Goal: Transaction & Acquisition: Purchase product/service

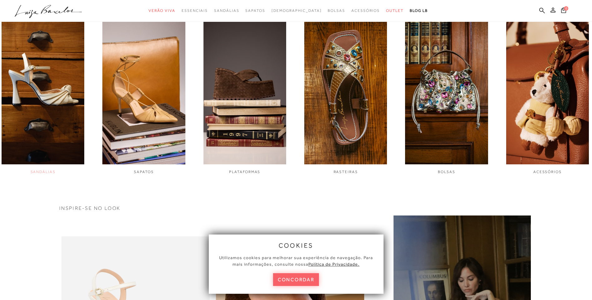
click at [59, 117] on img "1 / 6" at bounding box center [43, 86] width 83 height 155
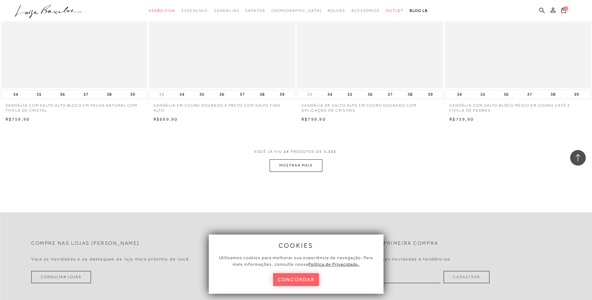
scroll to position [1530, 0]
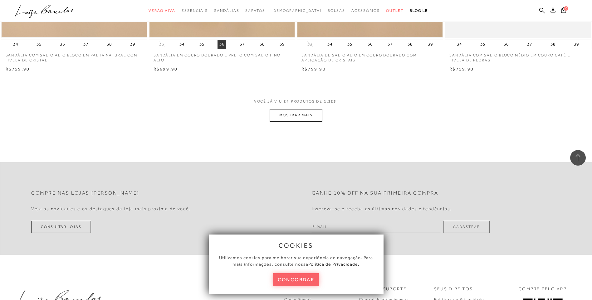
click at [225, 43] on button "36" at bounding box center [222, 44] width 9 height 9
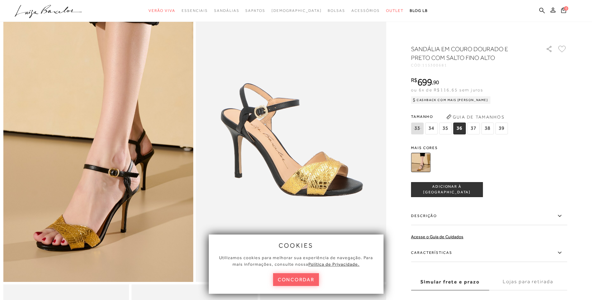
scroll to position [31, 0]
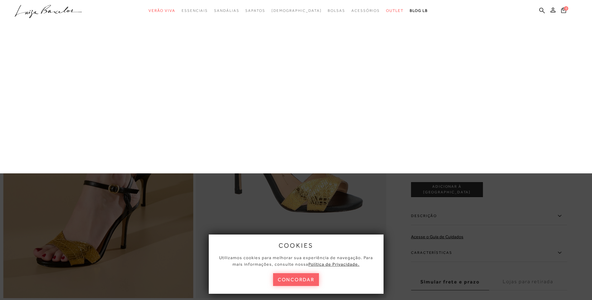
click at [0, 0] on link "Salto Médio" at bounding box center [0, 0] width 0 height 0
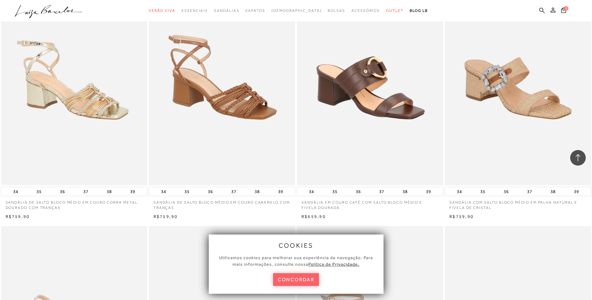
scroll to position [281, 0]
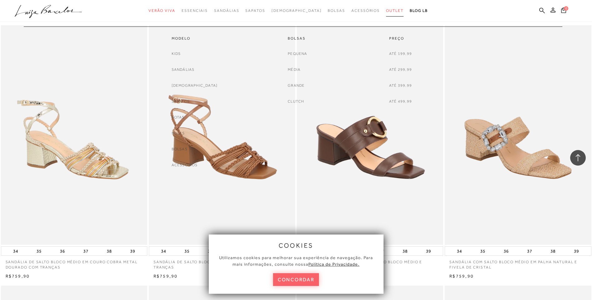
click at [386, 13] on link "Outlet" at bounding box center [394, 11] width 17 height 12
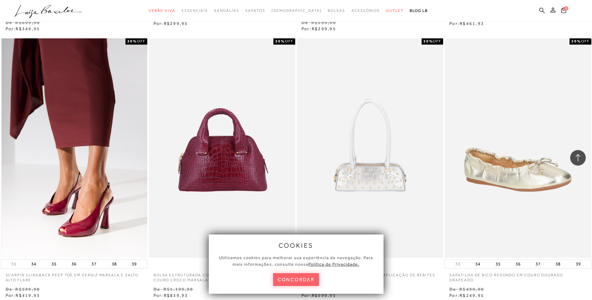
scroll to position [1405, 0]
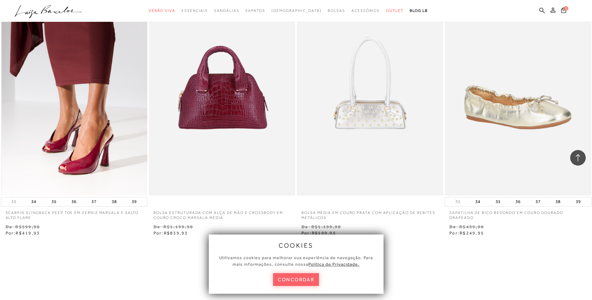
click at [82, 155] on img at bounding box center [75, 86] width 146 height 220
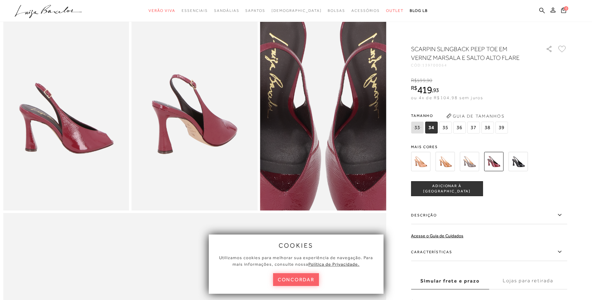
scroll to position [312, 0]
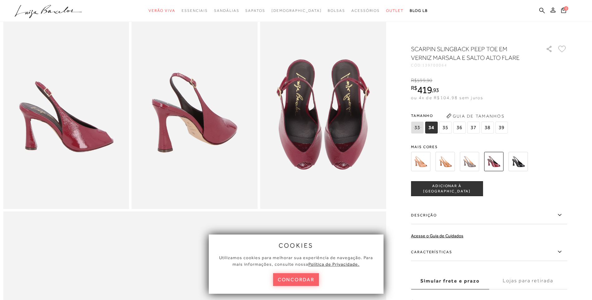
click at [477, 164] on img at bounding box center [469, 161] width 19 height 19
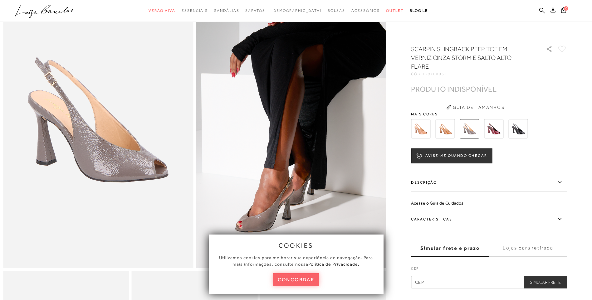
scroll to position [94, 0]
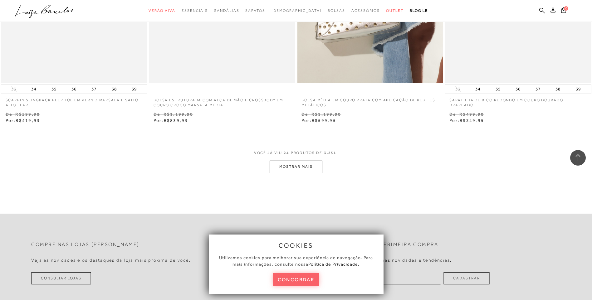
scroll to position [1602, 0]
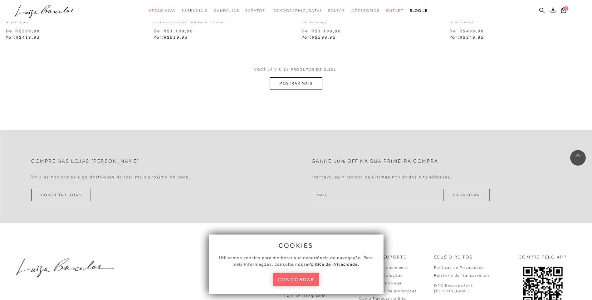
click at [315, 82] on button "MOSTRAR MAIS" at bounding box center [296, 83] width 52 height 12
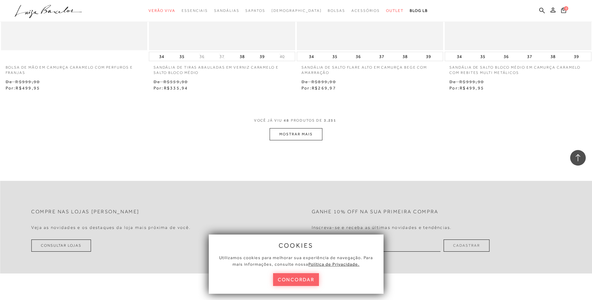
scroll to position [3194, 0]
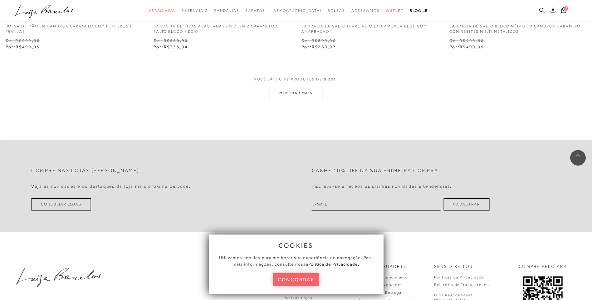
click at [299, 97] on button "MOSTRAR MAIS" at bounding box center [296, 93] width 52 height 12
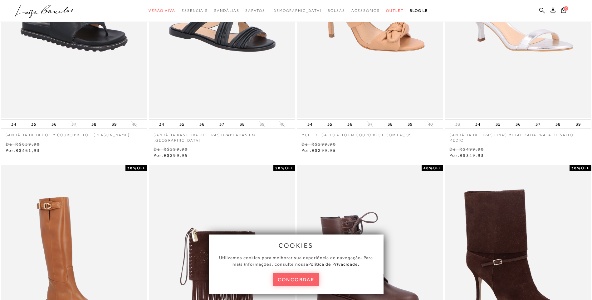
scroll to position [0, 0]
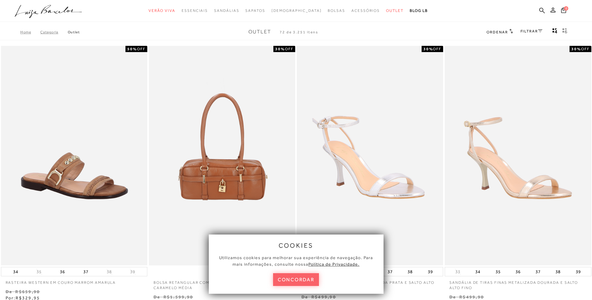
click at [540, 32] on icon at bounding box center [540, 30] width 4 height 3
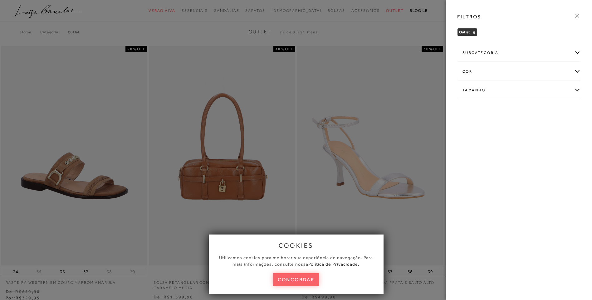
click at [493, 90] on div "Tamanho" at bounding box center [519, 90] width 123 height 17
click at [567, 128] on label "35" at bounding box center [563, 127] width 14 height 13
click at [561, 128] on input "35" at bounding box center [558, 128] width 6 height 6
checkbox input "true"
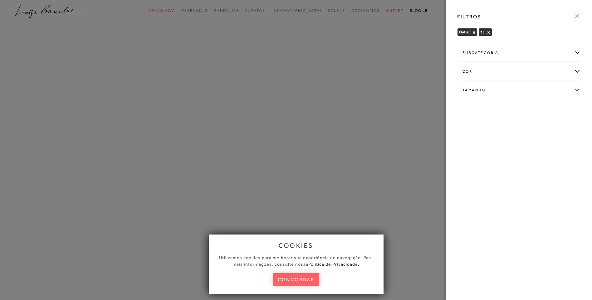
click at [519, 91] on div "Tamanho" at bounding box center [519, 90] width 123 height 17
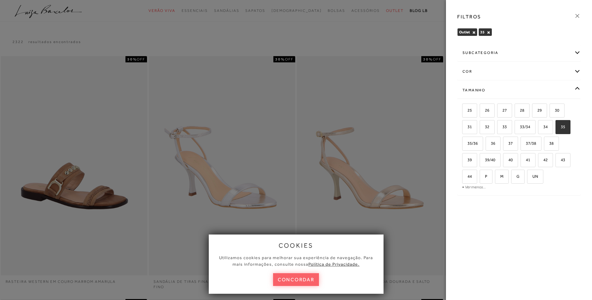
click at [560, 131] on input "35" at bounding box center [558, 128] width 6 height 6
checkbox input "false"
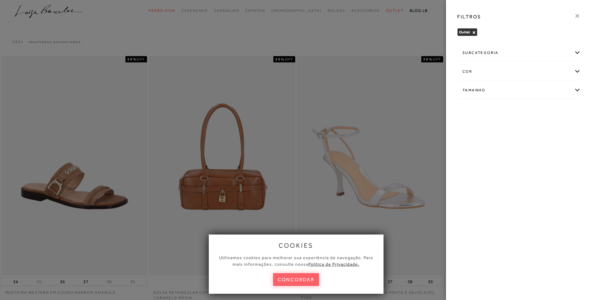
click at [576, 73] on div "cor" at bounding box center [519, 71] width 123 height 17
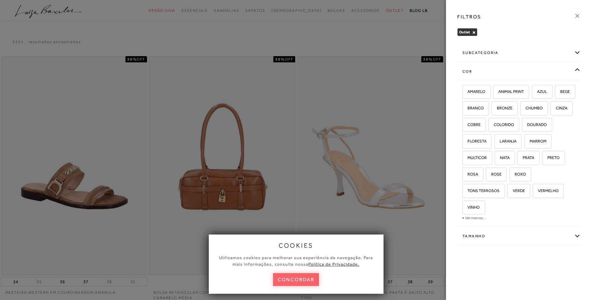
click at [573, 71] on div "cor" at bounding box center [519, 71] width 123 height 17
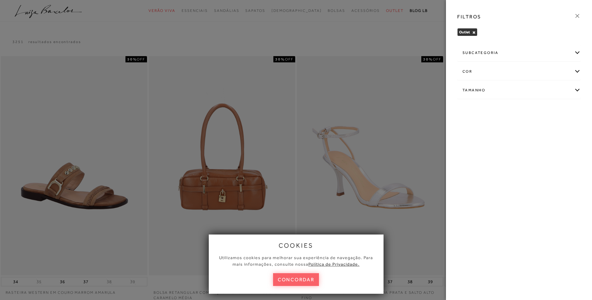
click at [498, 91] on div "Tamanho" at bounding box center [519, 90] width 123 height 17
click at [492, 143] on span "36" at bounding box center [491, 143] width 9 height 5
click at [491, 143] on input "36" at bounding box center [488, 144] width 6 height 6
checkbox input "true"
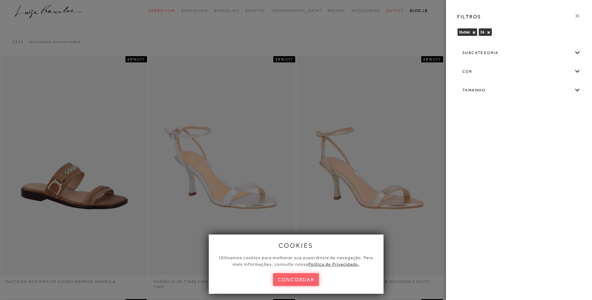
click at [504, 53] on div "subcategoria" at bounding box center [519, 53] width 123 height 17
click at [481, 71] on span "Preço" at bounding box center [484, 69] width 10 height 5
click at [340, 97] on div at bounding box center [296, 150] width 592 height 300
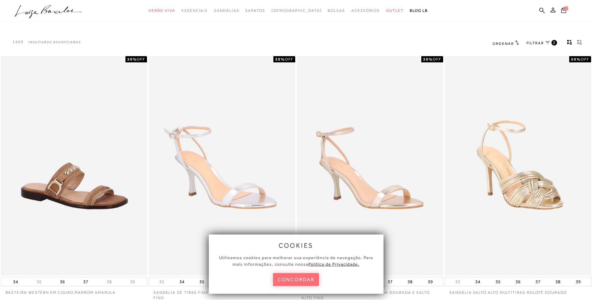
click at [313, 283] on button "concordar" at bounding box center [296, 280] width 46 height 13
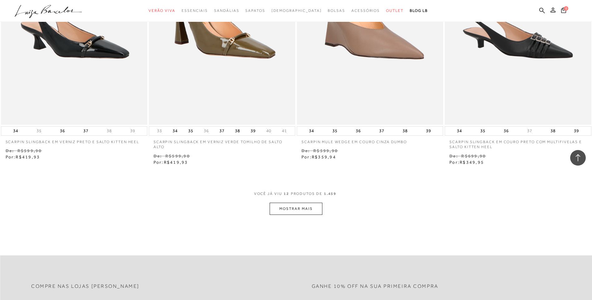
scroll to position [718, 0]
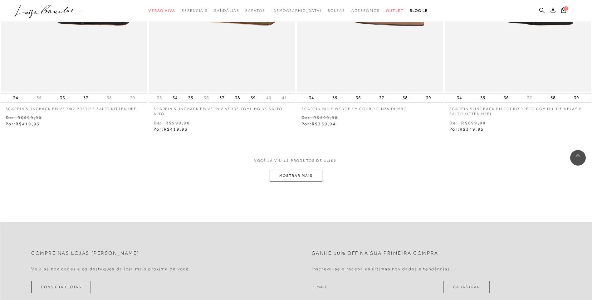
click at [302, 177] on button "MOSTRAR MAIS" at bounding box center [296, 176] width 52 height 12
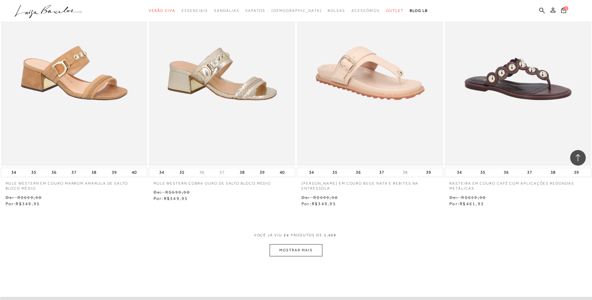
scroll to position [1468, 0]
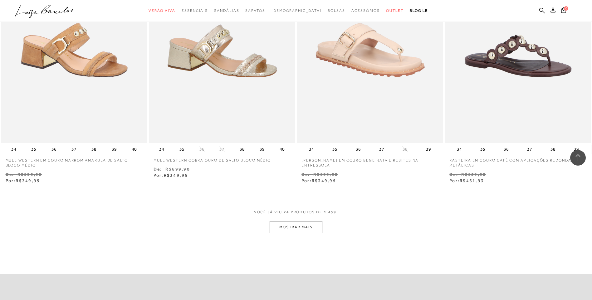
click at [297, 232] on button "MOSTRAR MAIS" at bounding box center [296, 227] width 52 height 12
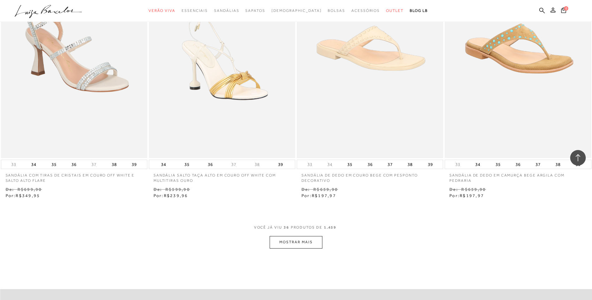
scroll to position [2304, 0]
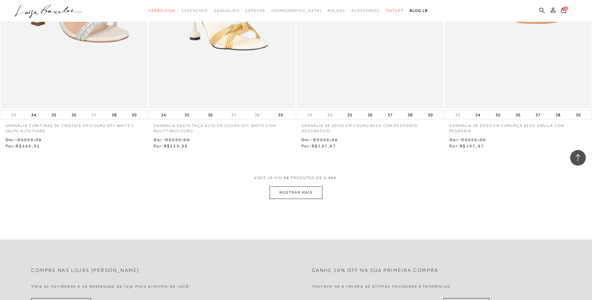
click at [305, 194] on button "MOSTRAR MAIS" at bounding box center [296, 193] width 52 height 12
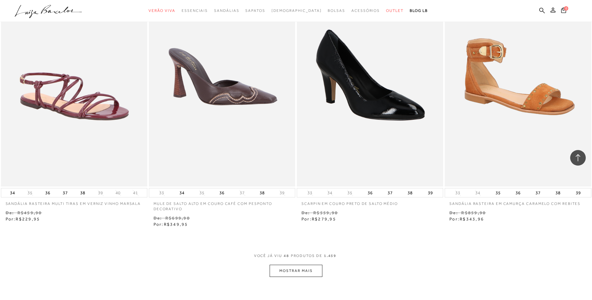
scroll to position [3022, 0]
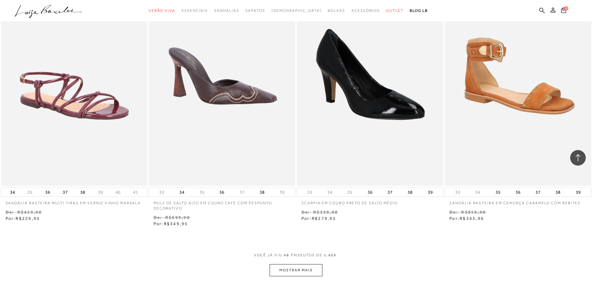
click at [315, 270] on button "MOSTRAR MAIS" at bounding box center [296, 271] width 52 height 12
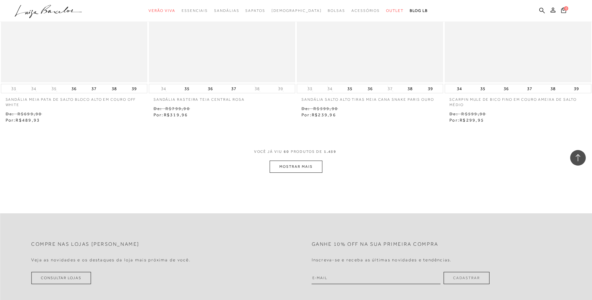
scroll to position [3990, 0]
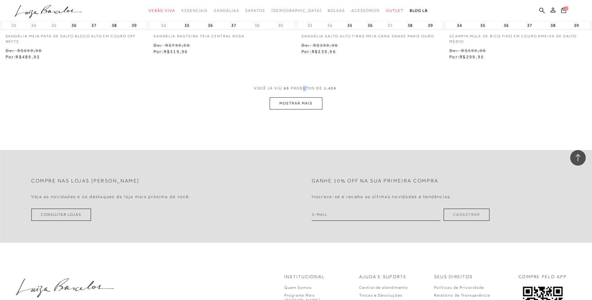
click at [302, 87] on span "PRODUTOS DE" at bounding box center [307, 88] width 32 height 5
drag, startPoint x: 302, startPoint y: 87, endPoint x: 304, endPoint y: 102, distance: 15.4
click at [304, 102] on button "MOSTRAR MAIS" at bounding box center [296, 103] width 52 height 12
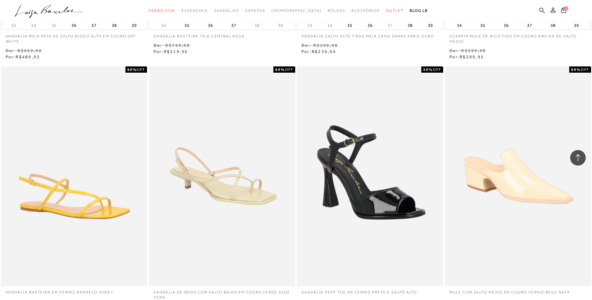
click at [310, 104] on div "SANDÁLIA PEEP TOE EM VERNIZ PRETO E SALTO ALTO" at bounding box center [370, 177] width 146 height 220
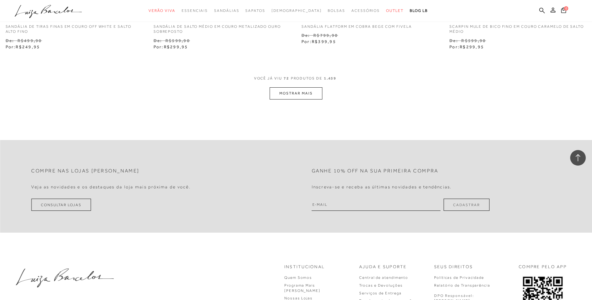
scroll to position [4802, 0]
